Goal: Task Accomplishment & Management: Manage account settings

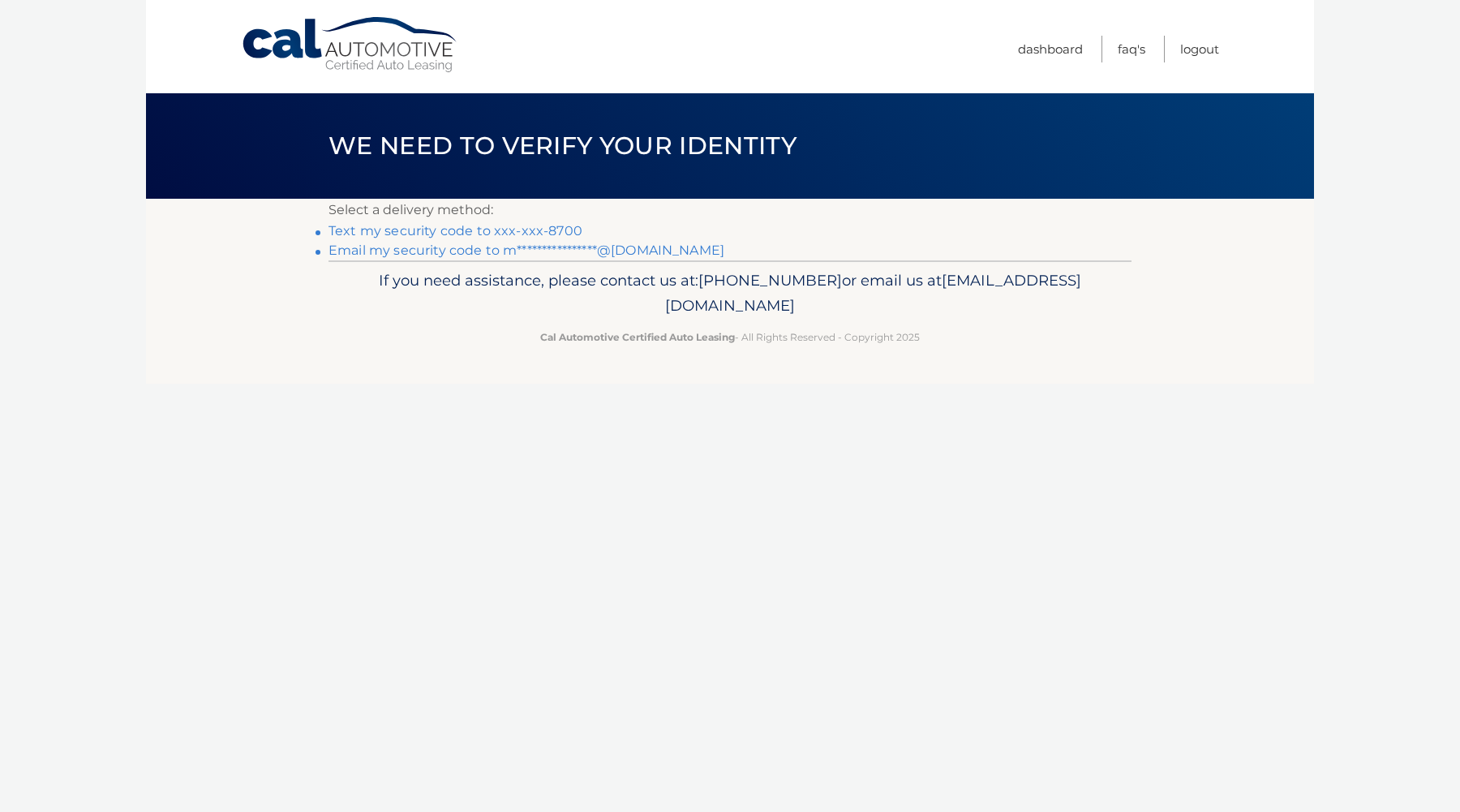
click at [496, 223] on link "Text my security code to xxx-xxx-8700" at bounding box center [456, 230] width 254 height 15
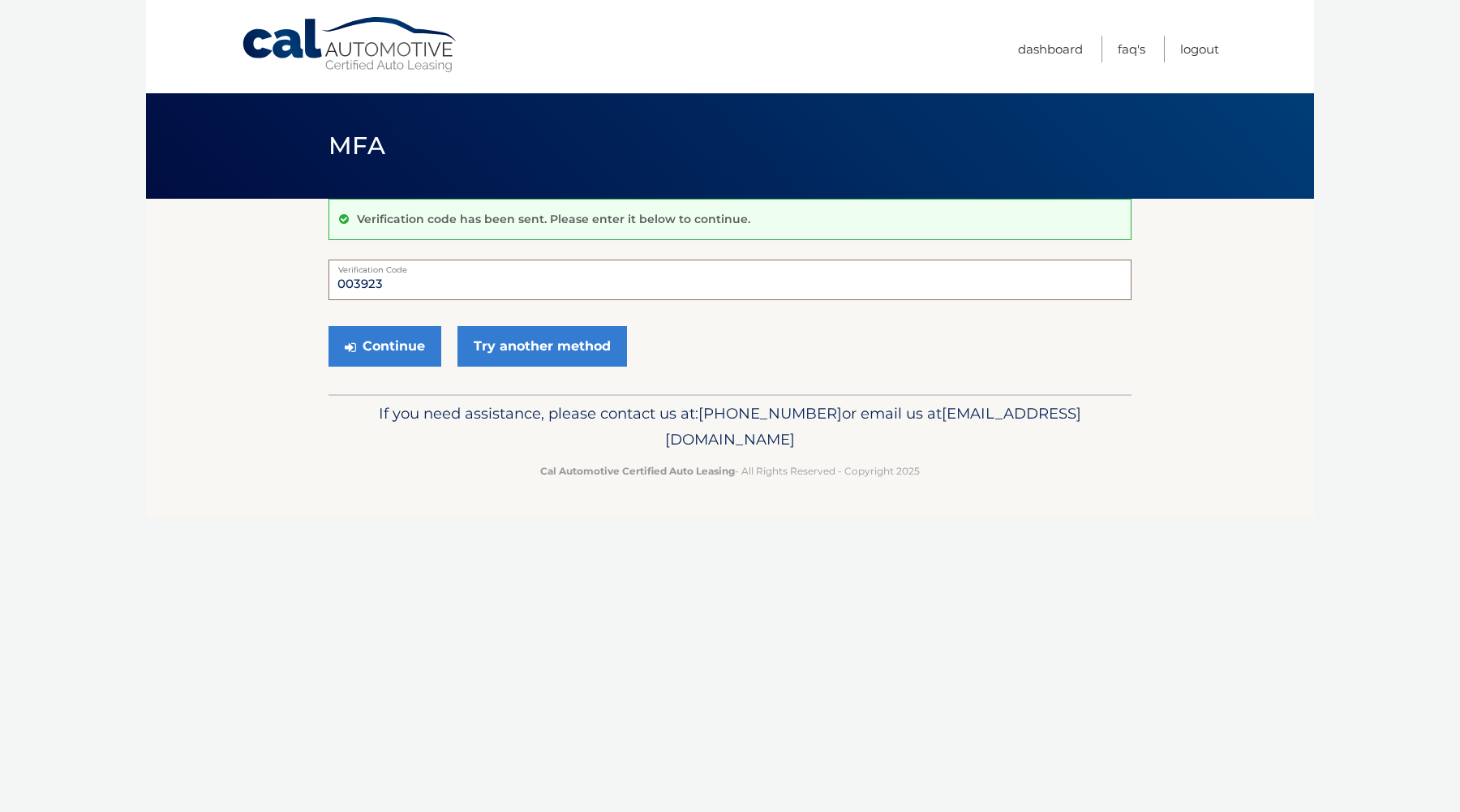
type input "003923"
click at [385, 346] on button "Continue" at bounding box center [385, 347] width 113 height 41
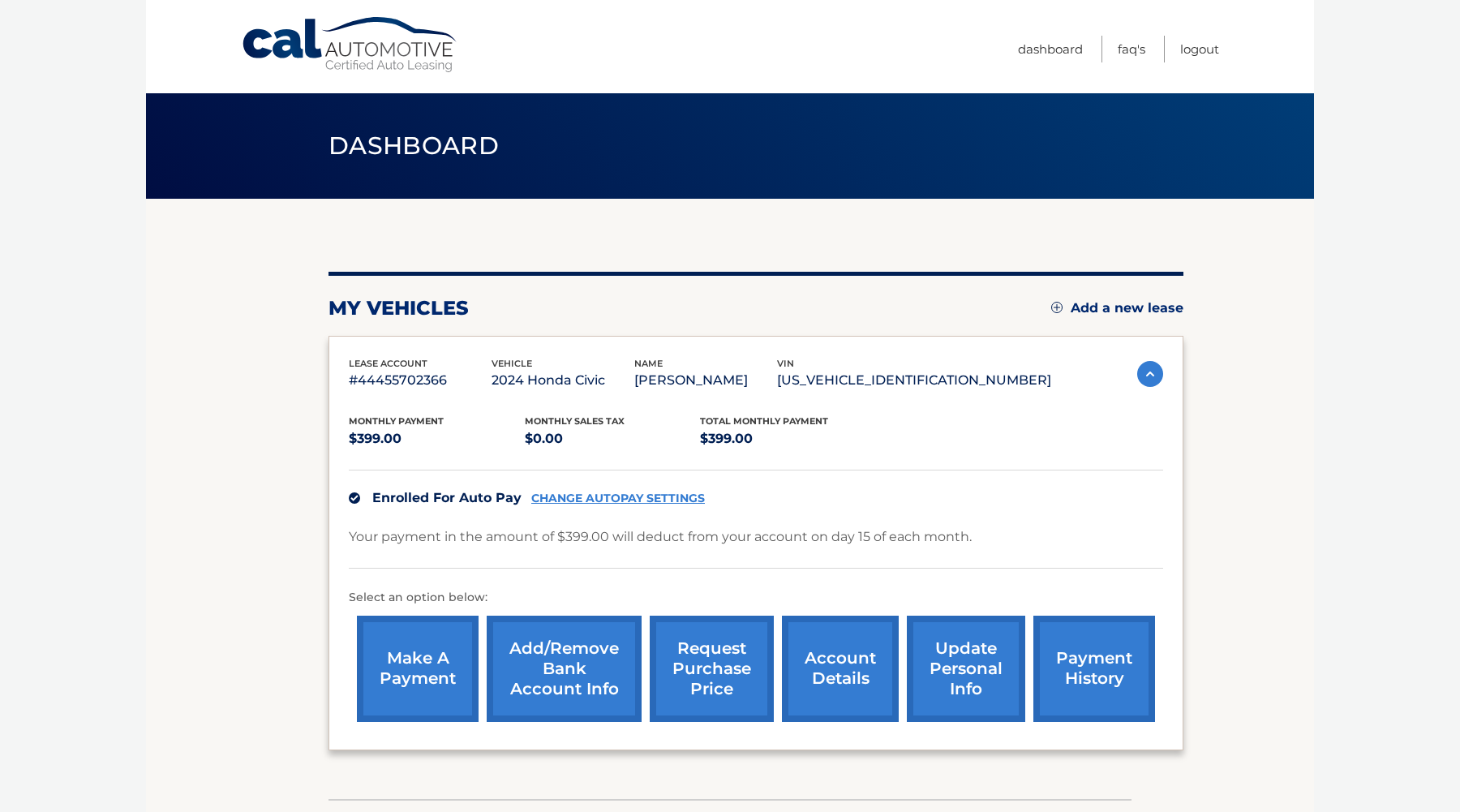
click at [843, 658] on link "account details" at bounding box center [841, 669] width 117 height 107
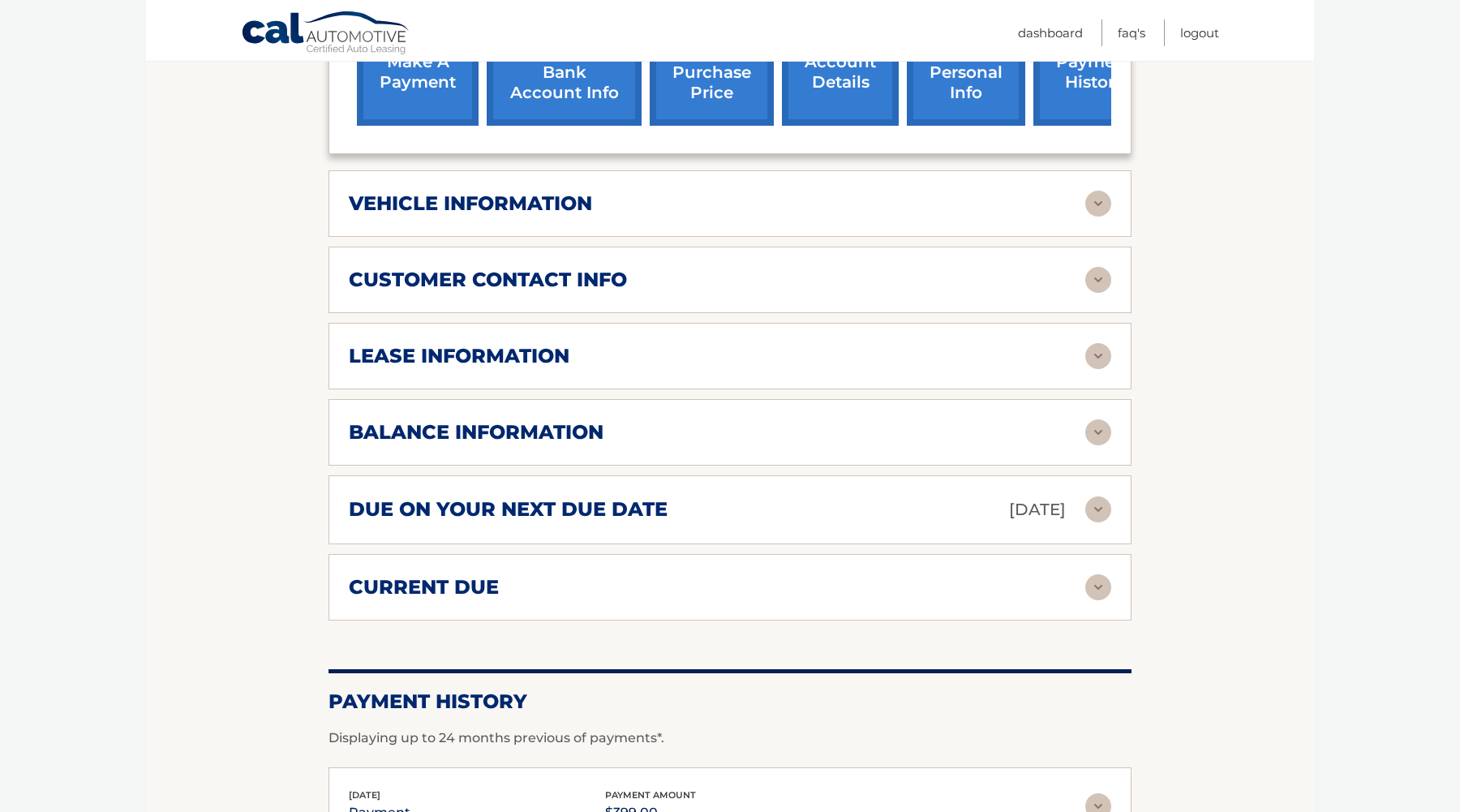
scroll to position [604, 0]
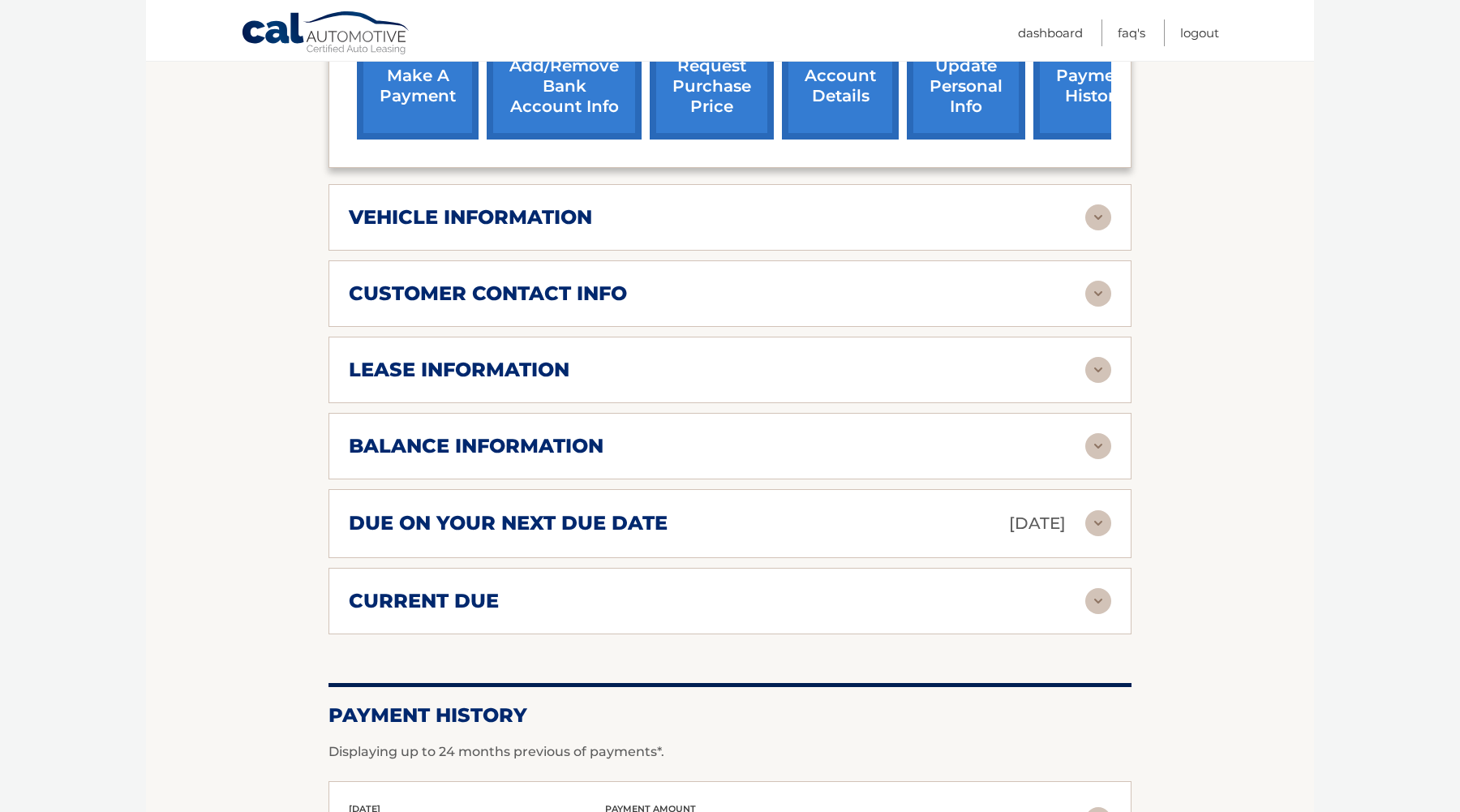
click at [1104, 371] on img at bounding box center [1099, 370] width 26 height 26
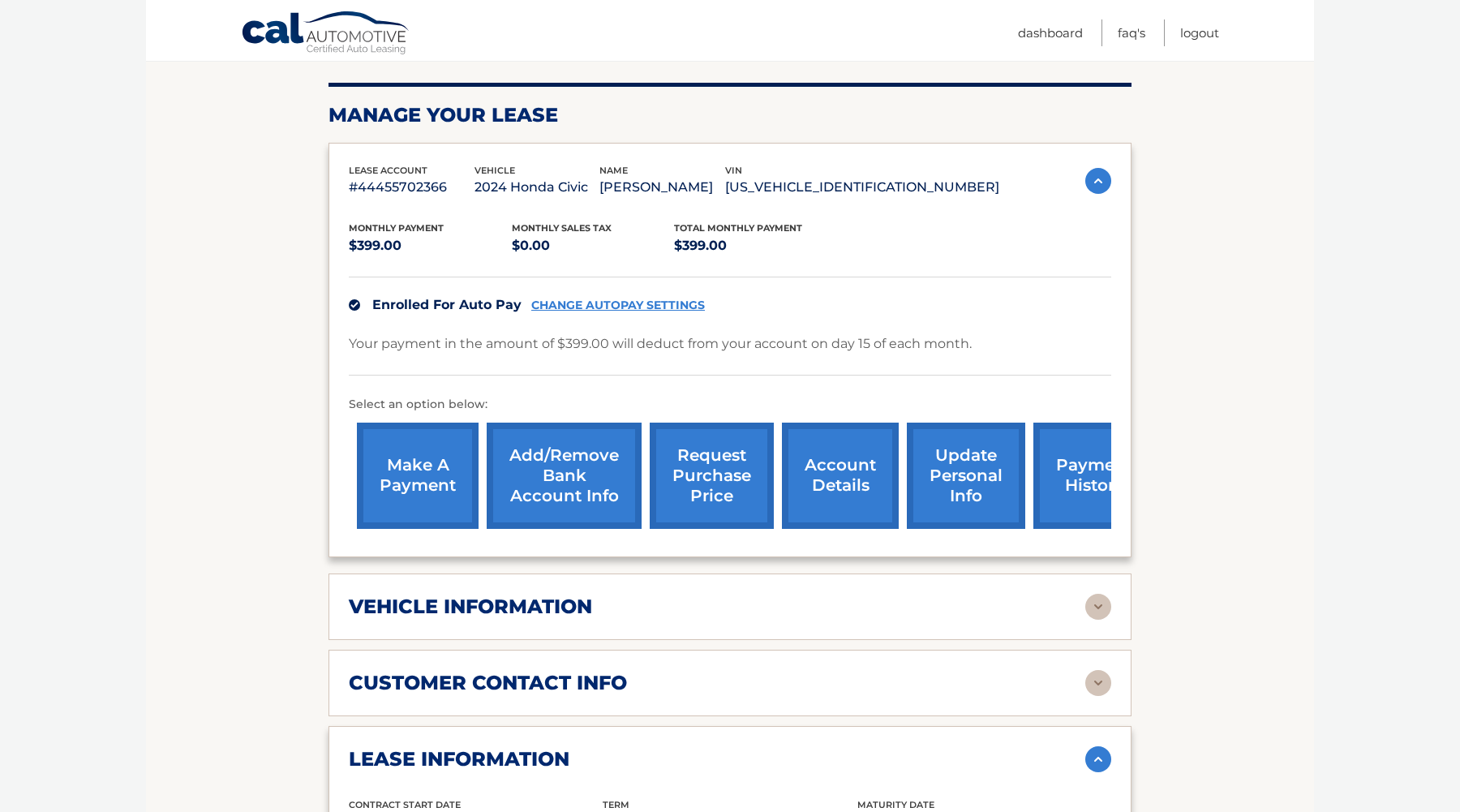
scroll to position [213, 0]
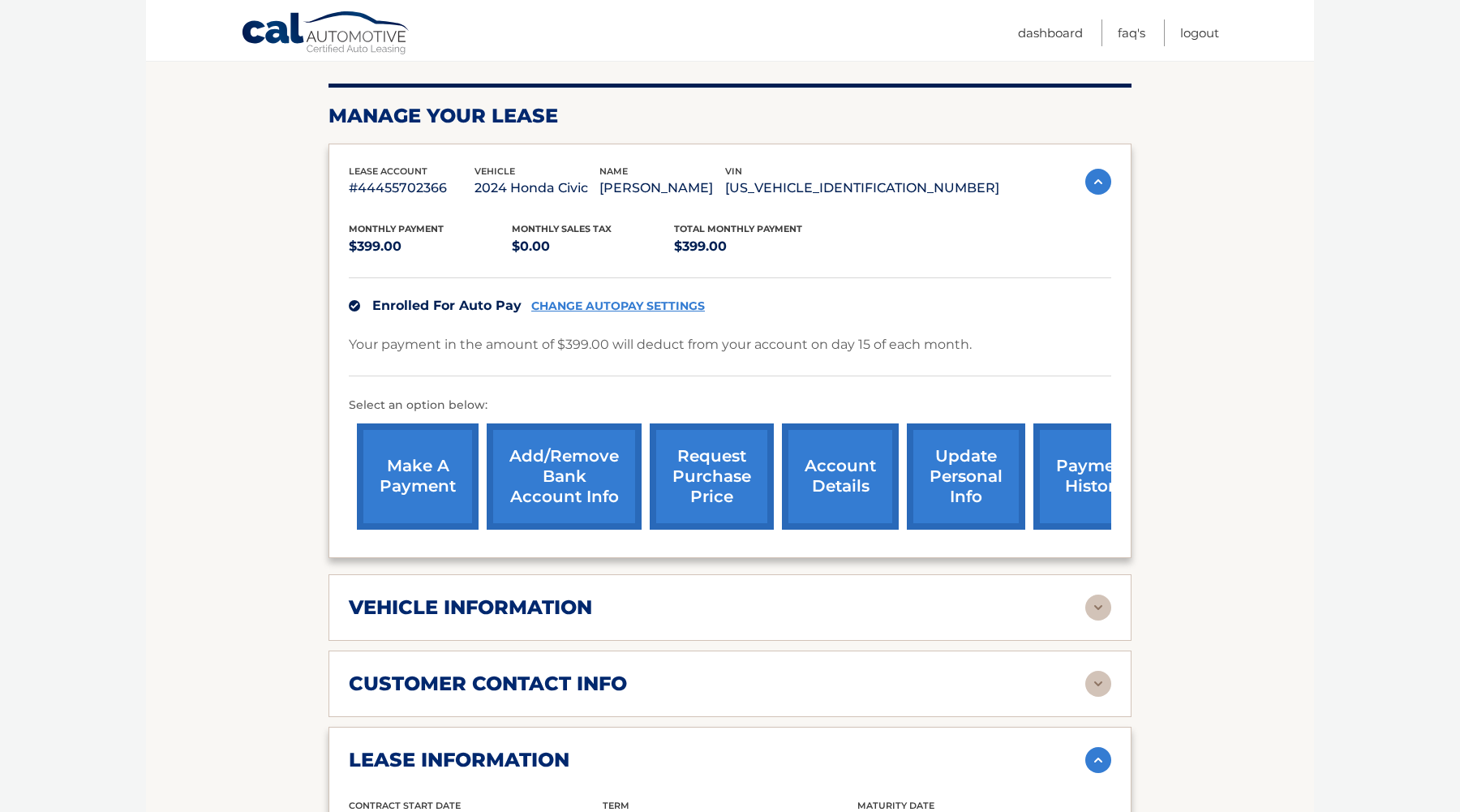
click at [745, 476] on link "request purchase price" at bounding box center [711, 476] width 125 height 107
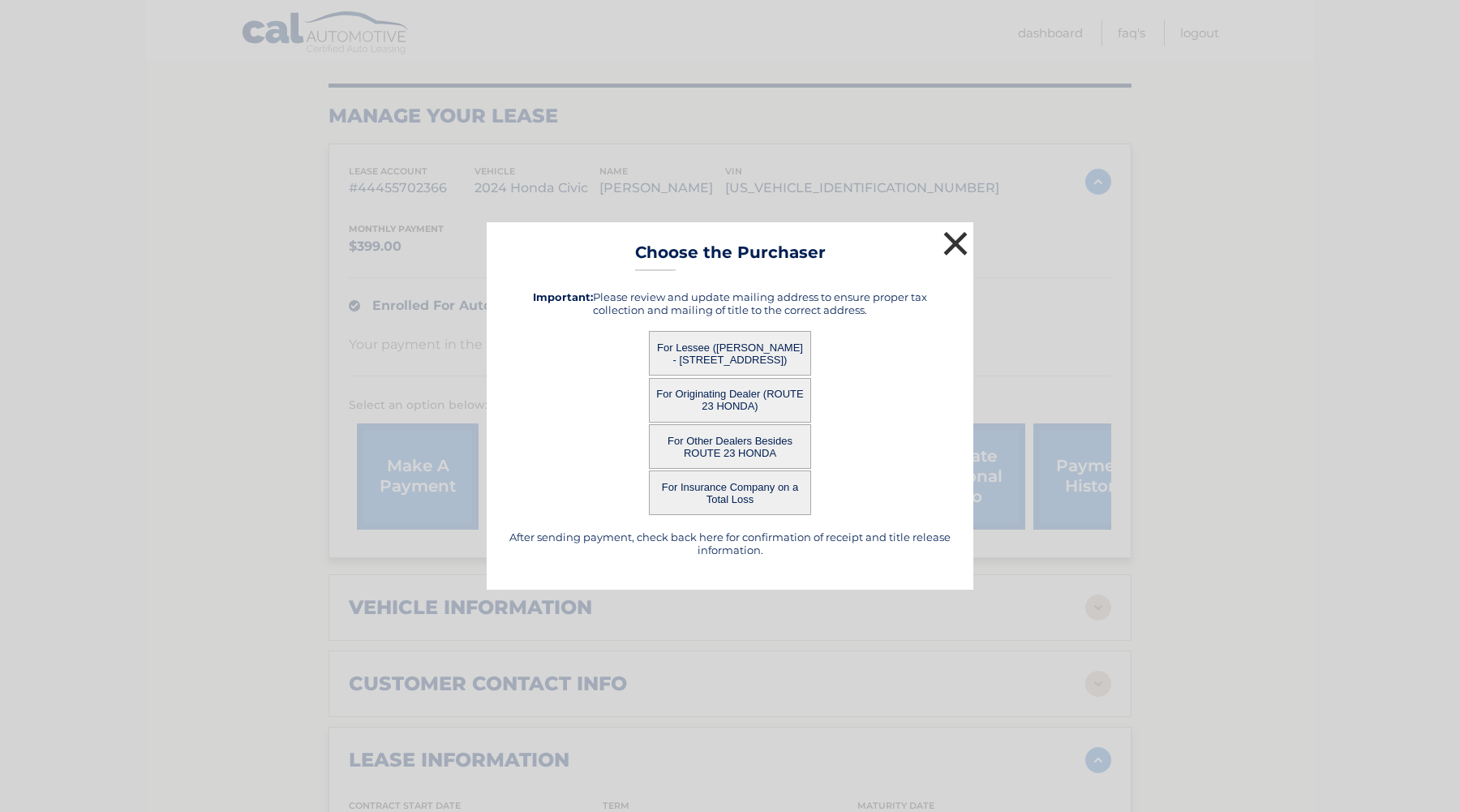
click at [951, 247] on button "×" at bounding box center [955, 243] width 33 height 33
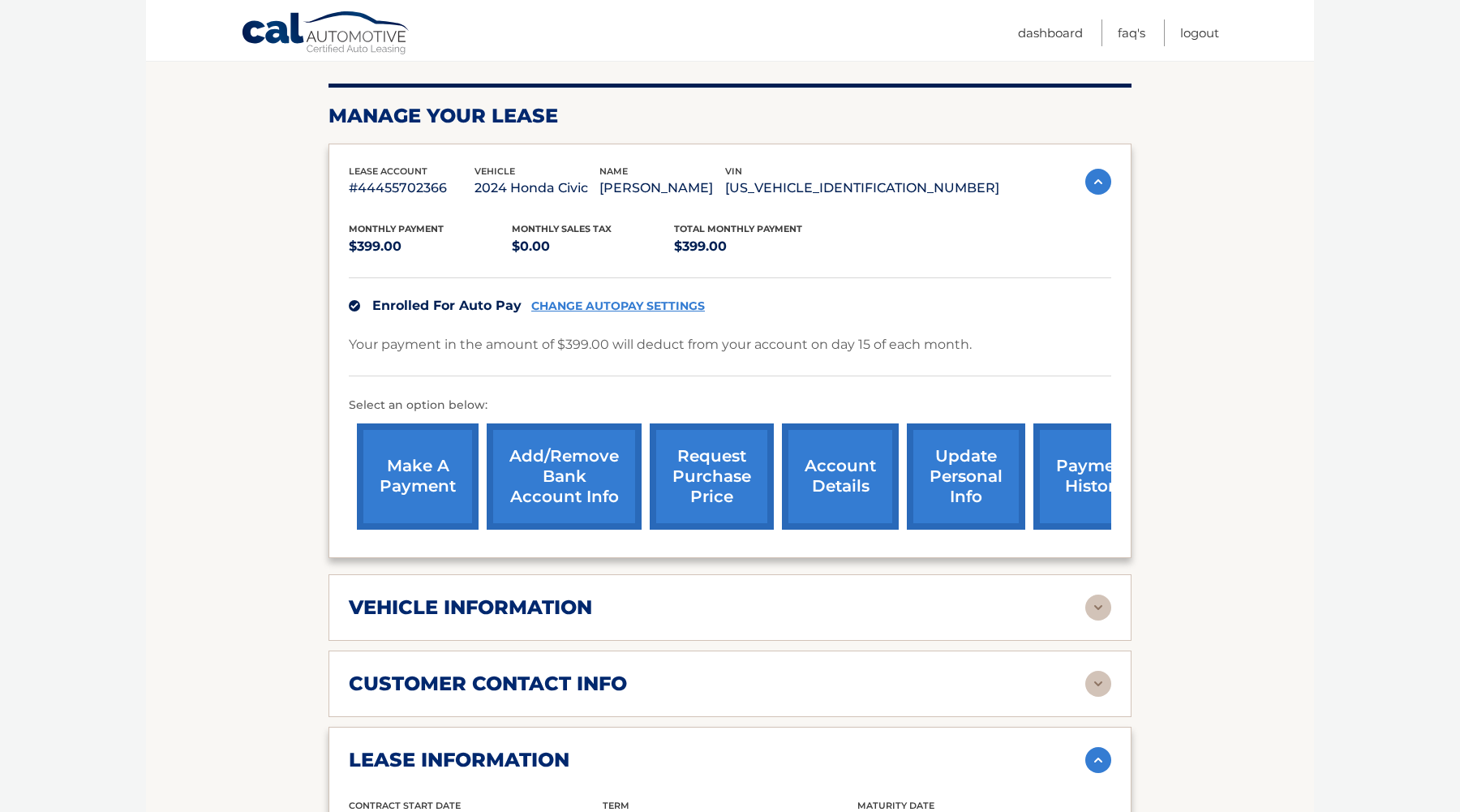
click at [1177, 28] on li "Logout" at bounding box center [1191, 33] width 56 height 27
click at [1200, 28] on link "Logout" at bounding box center [1200, 33] width 39 height 27
